Goal: Task Accomplishment & Management: Use online tool/utility

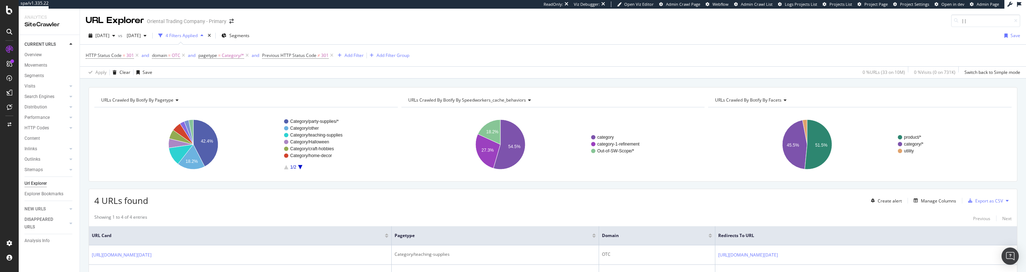
click at [300, 167] on icon "A chart." at bounding box center [300, 167] width 4 height 4
click at [286, 167] on icon "A chart." at bounding box center [286, 167] width 4 height 4
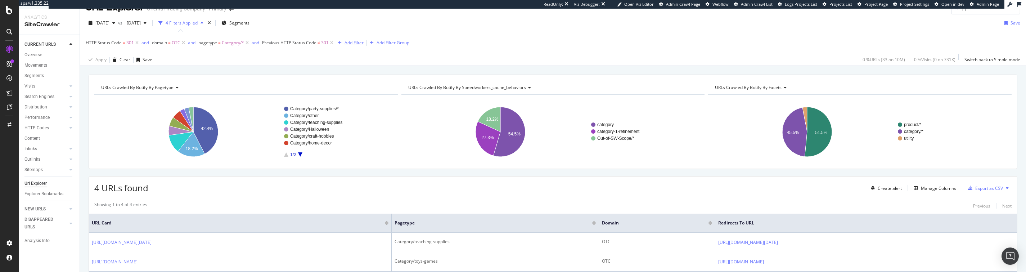
click at [355, 40] on div "Add Filter" at bounding box center [353, 43] width 19 height 6
type input "p"
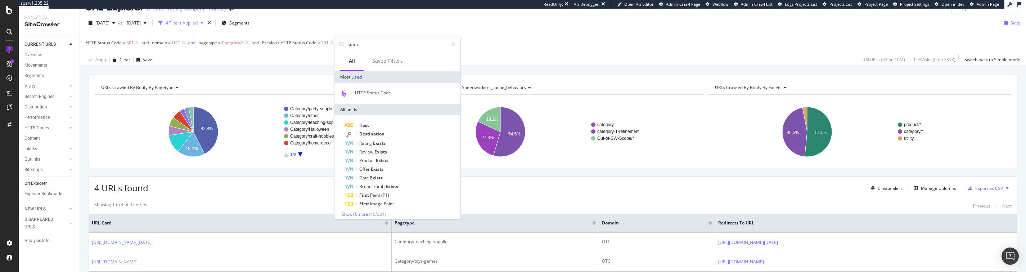
type input "status"
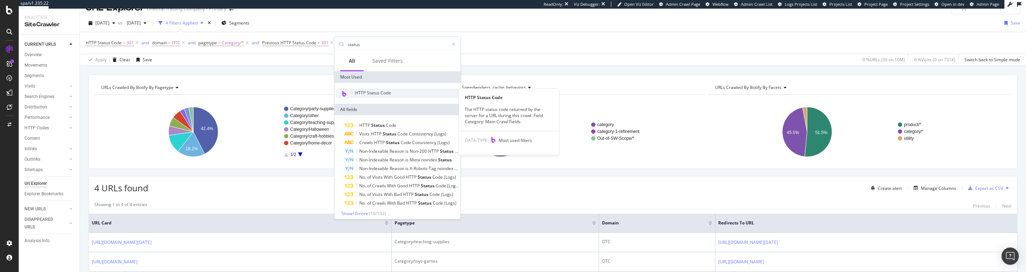
click at [417, 96] on div "HTTP Status Code" at bounding box center [397, 93] width 123 height 9
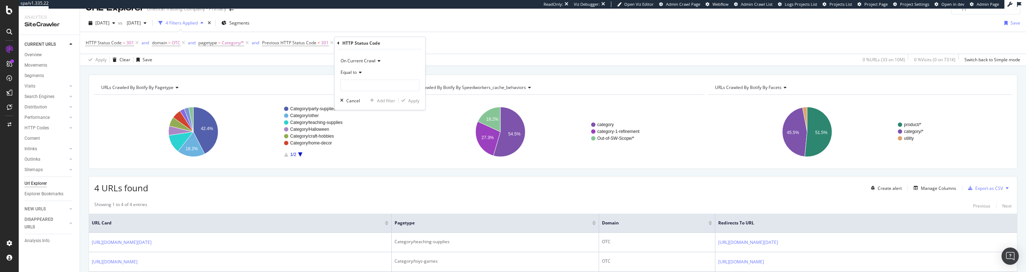
click at [362, 62] on span "On Current Crawl" at bounding box center [357, 61] width 35 height 6
click at [375, 83] on span "On Compared Crawl" at bounding box center [364, 85] width 41 height 6
click at [361, 72] on icon at bounding box center [359, 72] width 5 height 4
click at [370, 95] on div "Not Equal to" at bounding box center [380, 96] width 77 height 9
click at [376, 86] on input "number" at bounding box center [379, 86] width 79 height 12
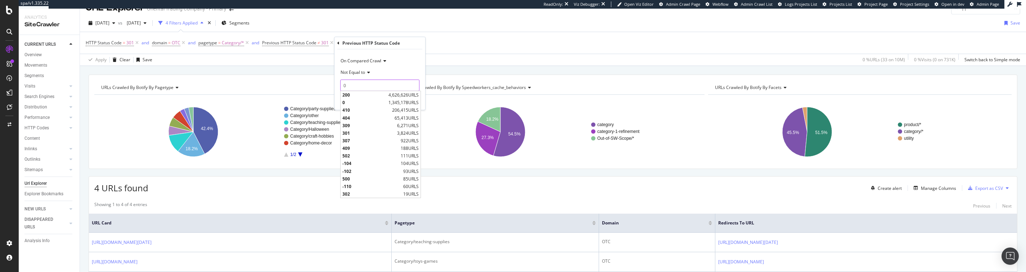
type input "0"
click at [399, 103] on span "1,345,178 URLS" at bounding box center [403, 102] width 30 height 6
click at [411, 99] on div "Apply" at bounding box center [413, 100] width 11 height 6
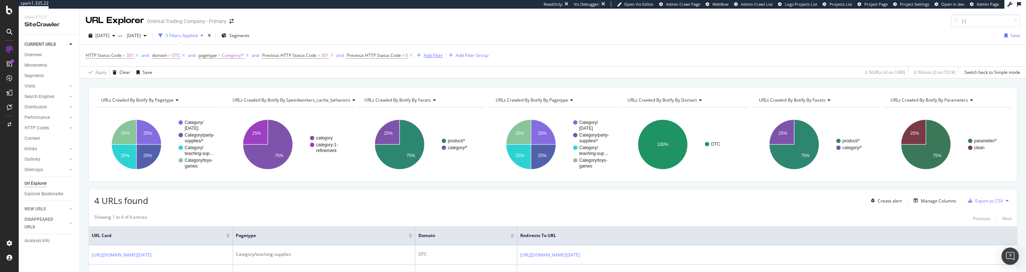
click at [429, 54] on div "Add Filter" at bounding box center [433, 55] width 19 height 6
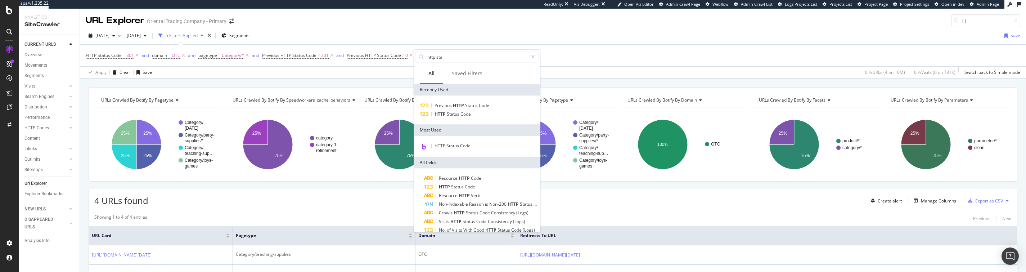
type input "http stat"
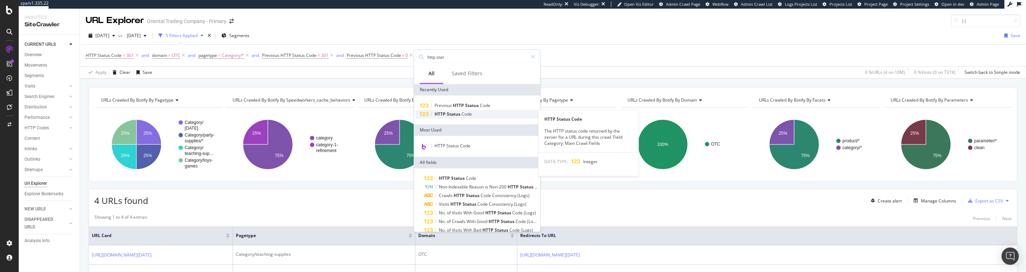
click at [474, 112] on div "HTTP Status Code" at bounding box center [476, 114] width 123 height 9
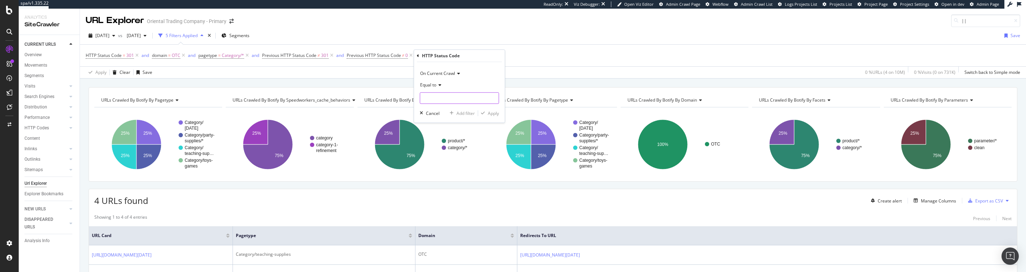
click at [437, 96] on input "number" at bounding box center [459, 98] width 79 height 12
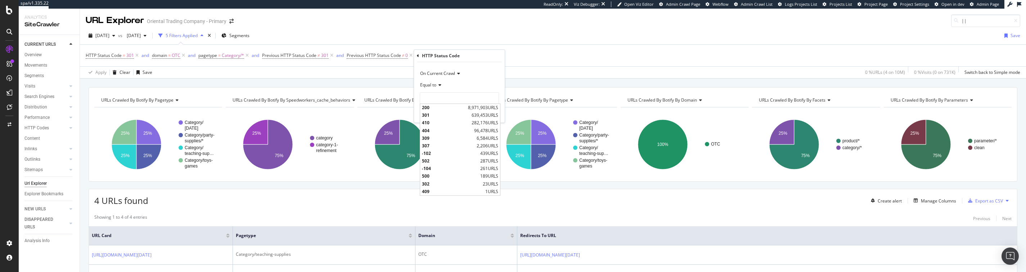
click at [438, 83] on icon at bounding box center [438, 85] width 5 height 4
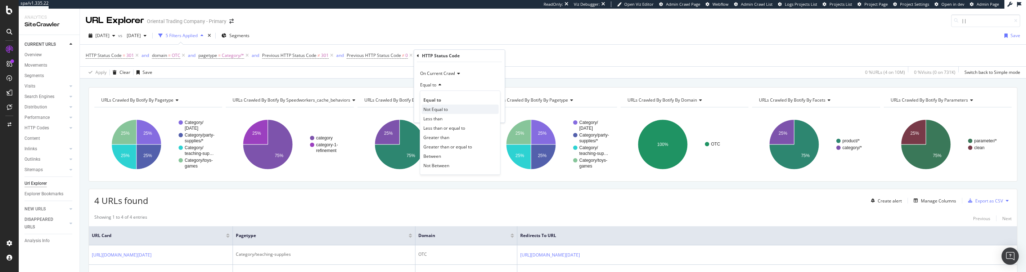
click at [442, 110] on span "Not Equal to" at bounding box center [435, 109] width 24 height 6
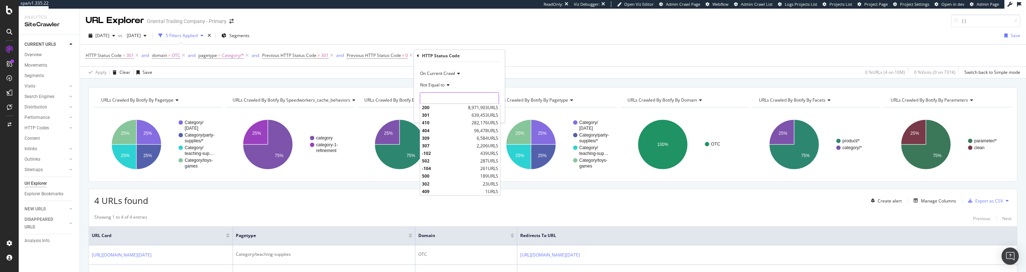
click at [453, 95] on input "number" at bounding box center [459, 98] width 79 height 12
type input "0"
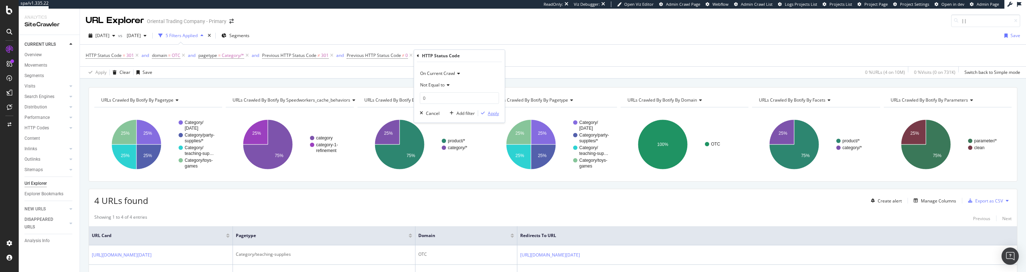
click at [494, 113] on div "Apply" at bounding box center [493, 113] width 11 height 6
